Goal: Information Seeking & Learning: Understand process/instructions

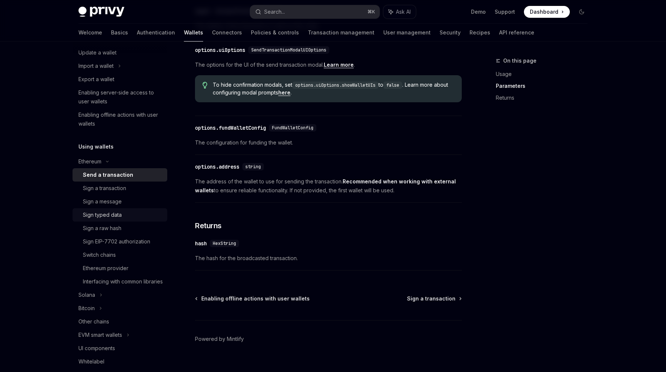
scroll to position [92, 0]
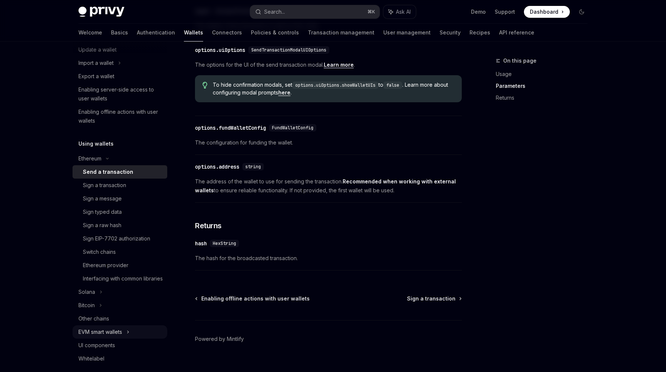
click at [121, 336] on div "EVM smart wallets" at bounding box center [100, 331] width 44 height 9
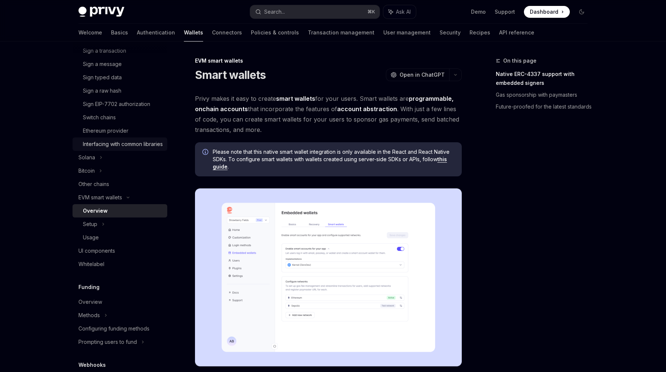
scroll to position [247, 0]
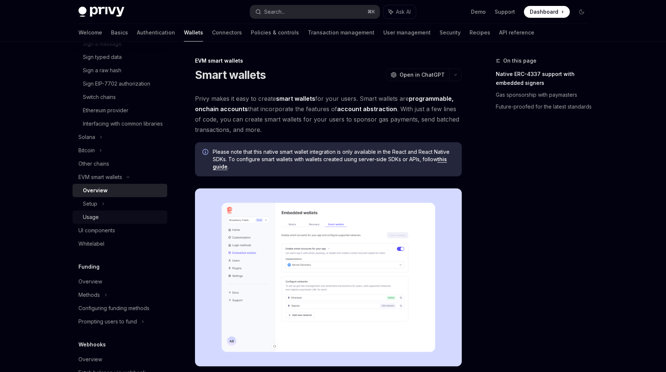
click at [106, 221] on div "Usage" at bounding box center [123, 217] width 80 height 9
type textarea "*"
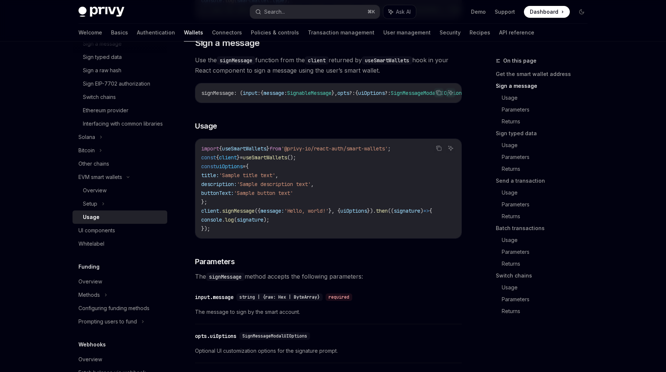
scroll to position [269, 0]
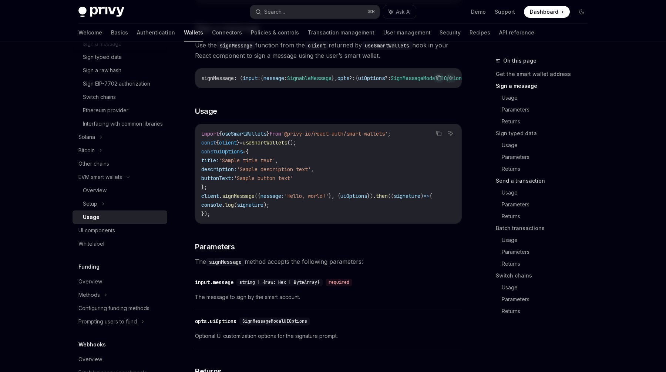
click at [514, 177] on link "Send a transaction" at bounding box center [545, 181] width 98 height 12
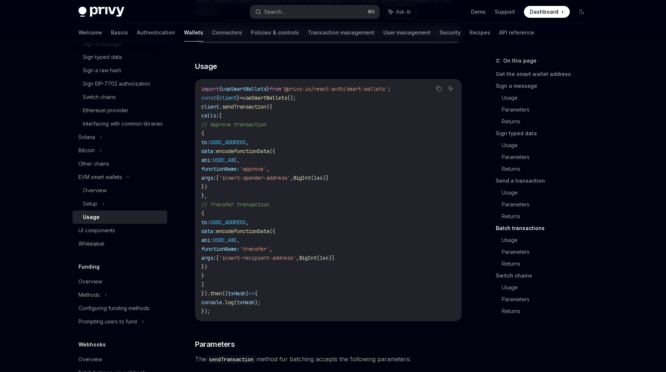
scroll to position [1583, 0]
click at [521, 277] on link "Switch chains" at bounding box center [545, 276] width 98 height 12
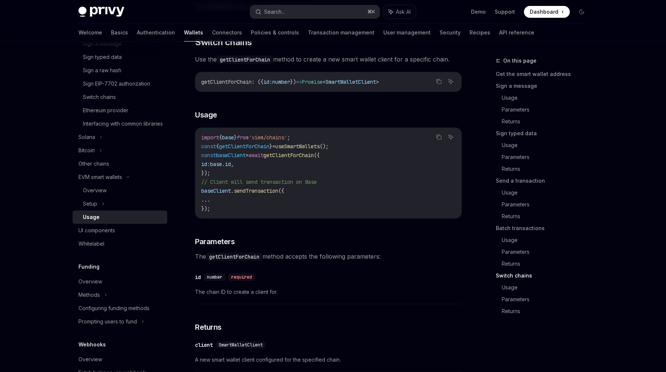
scroll to position [2079, 0]
click at [258, 149] on span "getClientForChain" at bounding box center [244, 145] width 50 height 7
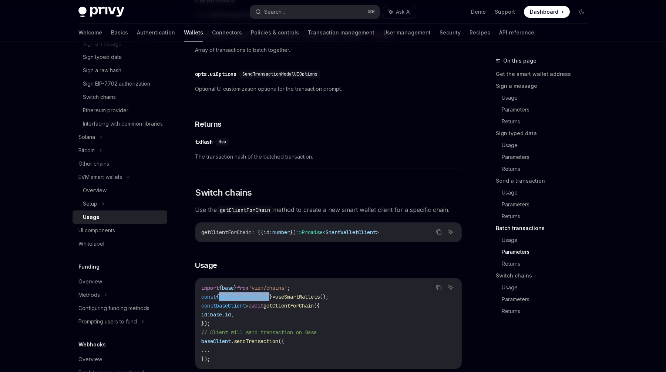
scroll to position [1912, 0]
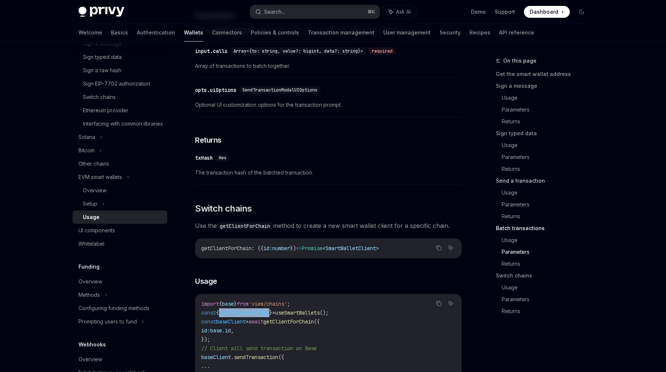
click at [515, 183] on link "Send a transaction" at bounding box center [545, 181] width 98 height 12
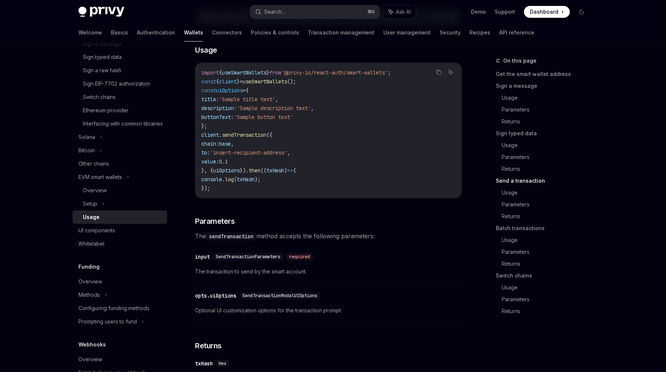
scroll to position [1154, 0]
